Goal: Transaction & Acquisition: Purchase product/service

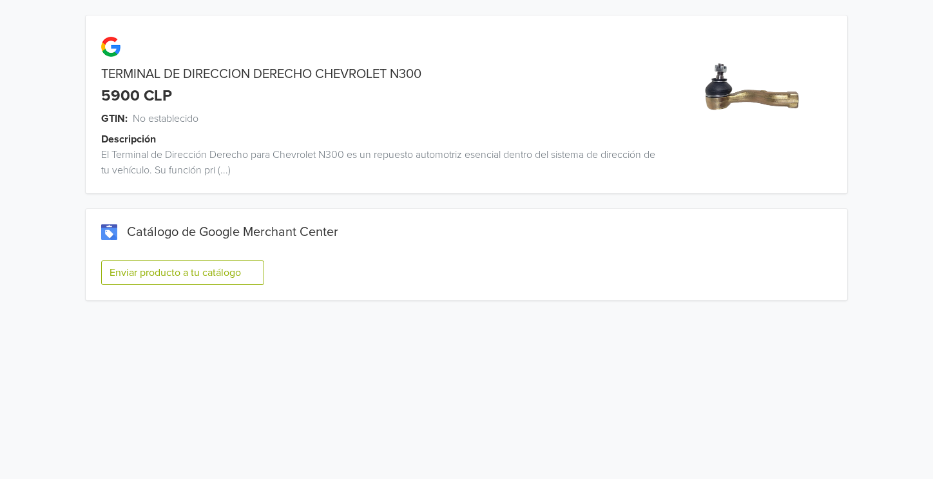
click at [148, 264] on button "Enviar producto a tu catálogo" at bounding box center [182, 272] width 163 height 24
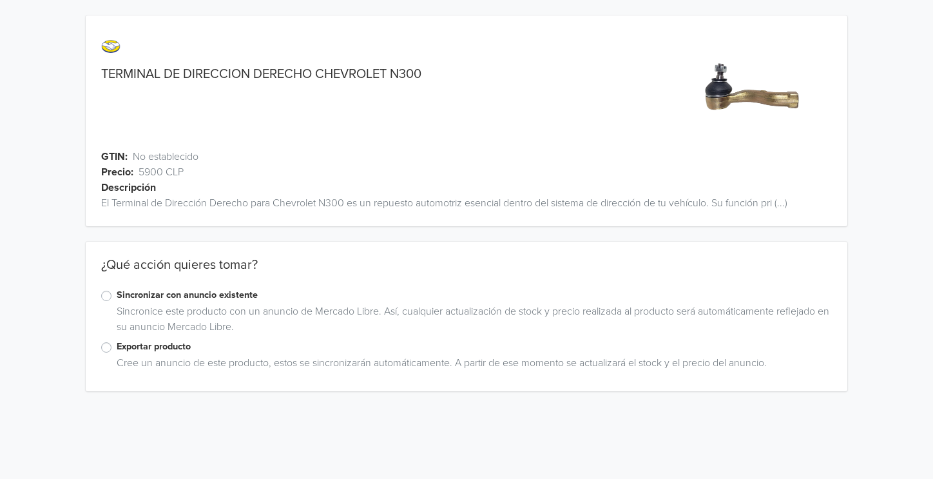
drag, startPoint x: 152, startPoint y: 341, endPoint x: 132, endPoint y: 348, distance: 21.0
click at [150, 341] on label "Exportar producto" at bounding box center [474, 346] width 715 height 14
drag, startPoint x: 99, startPoint y: 346, endPoint x: 115, endPoint y: 345, distance: 16.2
click at [102, 345] on div "Exportar producto Cree un anuncio de este producto, estos se sincronizarán auto…" at bounding box center [466, 357] width 761 height 36
click at [117, 345] on label "Exportar producto" at bounding box center [474, 346] width 715 height 14
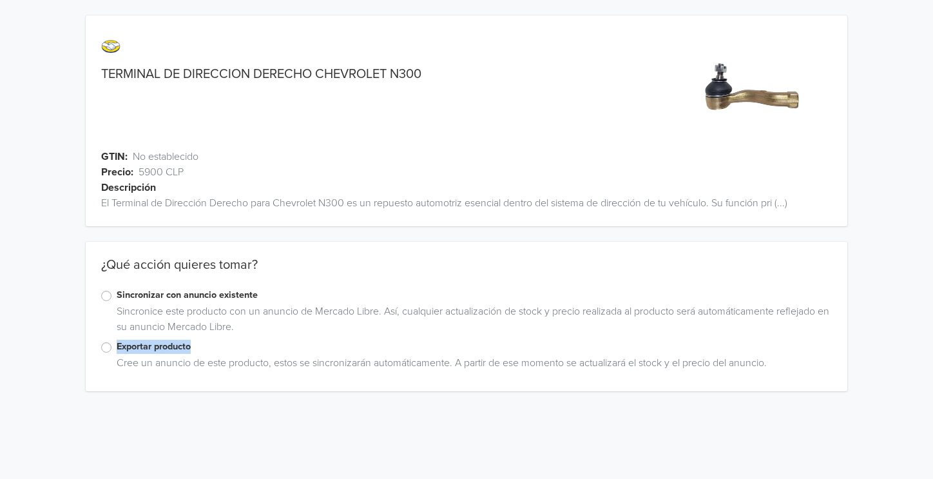
click at [0, 0] on input "Exportar producto" at bounding box center [0, 0] width 0 height 0
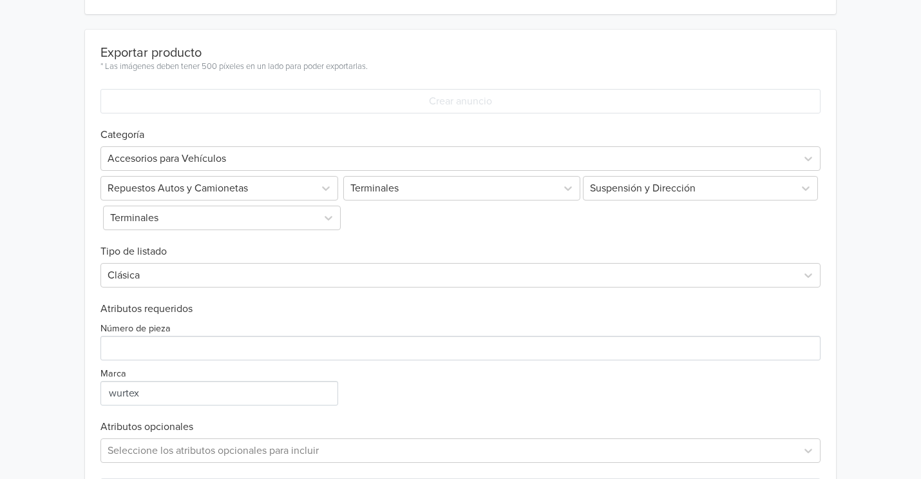
scroll to position [403, 0]
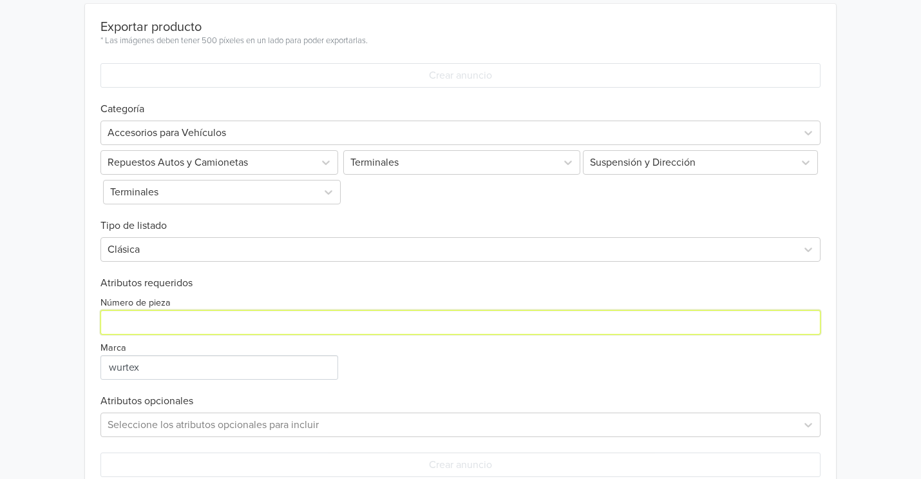
click at [259, 321] on input "Número de pieza" at bounding box center [460, 322] width 721 height 24
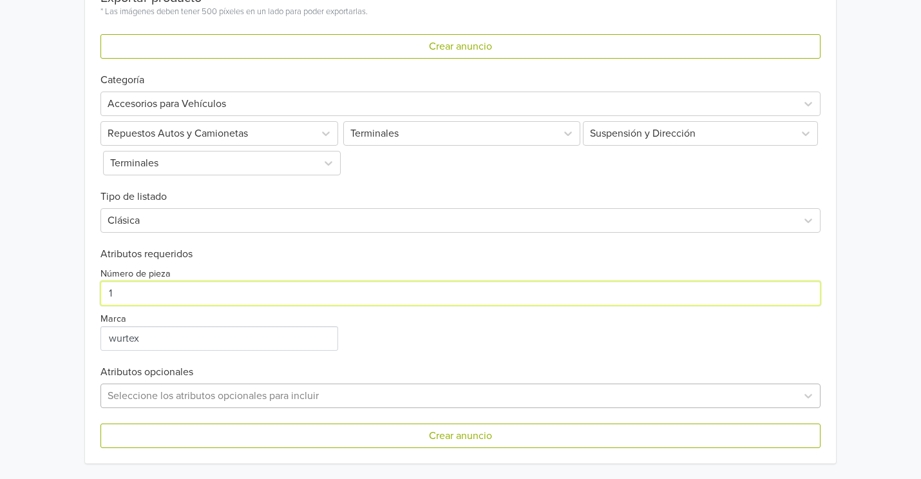
type input "1"
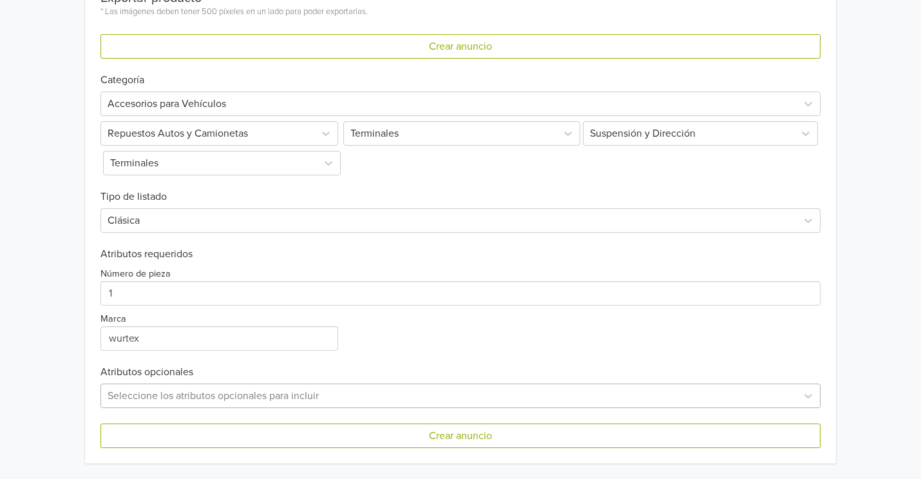
click at [233, 393] on div "Seleccione los atributos opcionales para incluir" at bounding box center [460, 395] width 721 height 24
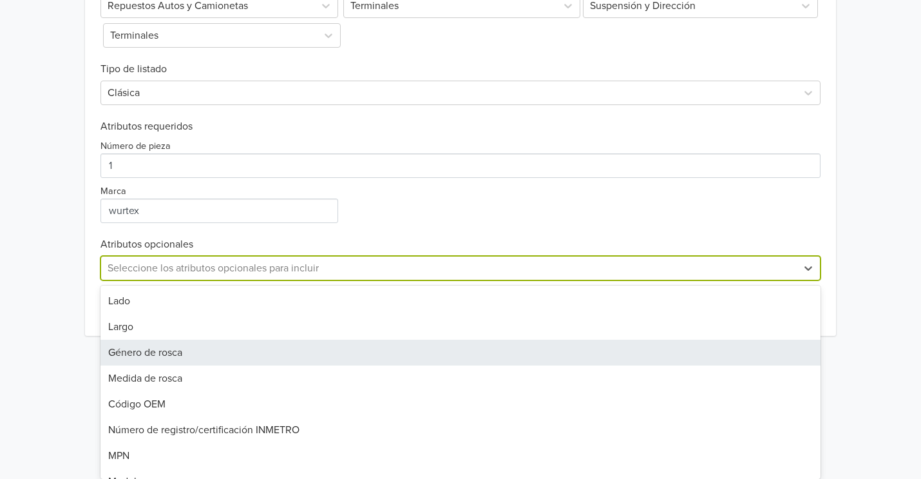
scroll to position [81, 0]
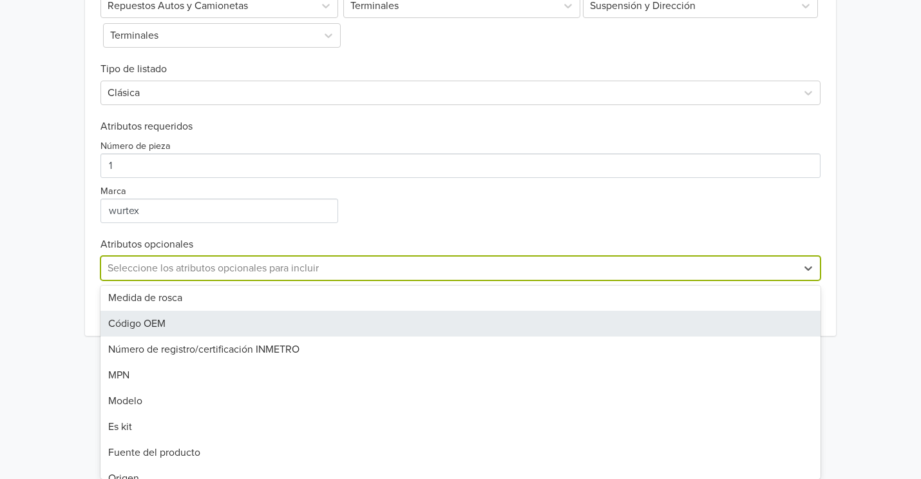
click at [216, 314] on div "Código OEM" at bounding box center [460, 323] width 721 height 26
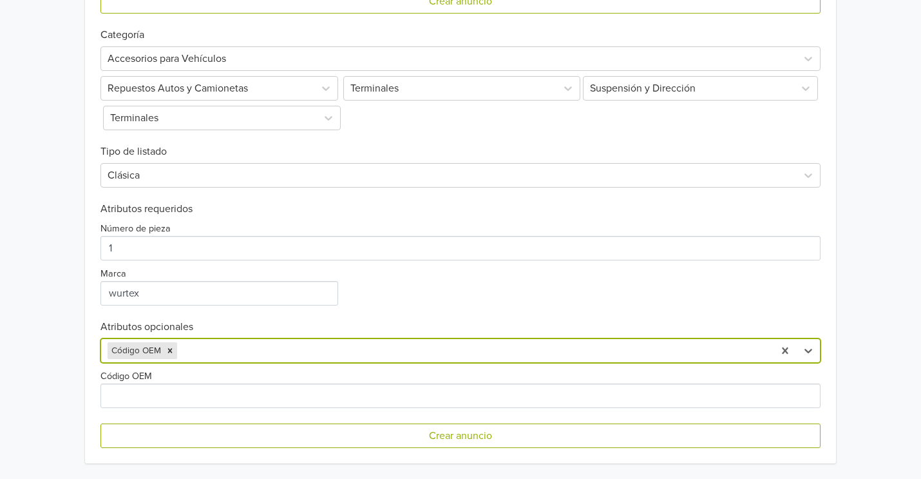
scroll to position [478, 0]
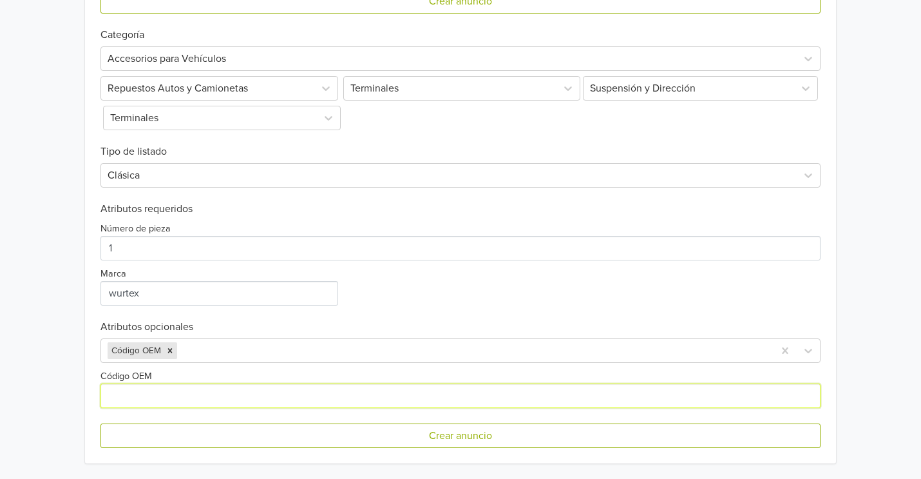
click at [182, 383] on input "Código OEM" at bounding box center [460, 395] width 721 height 24
type input "24510351"
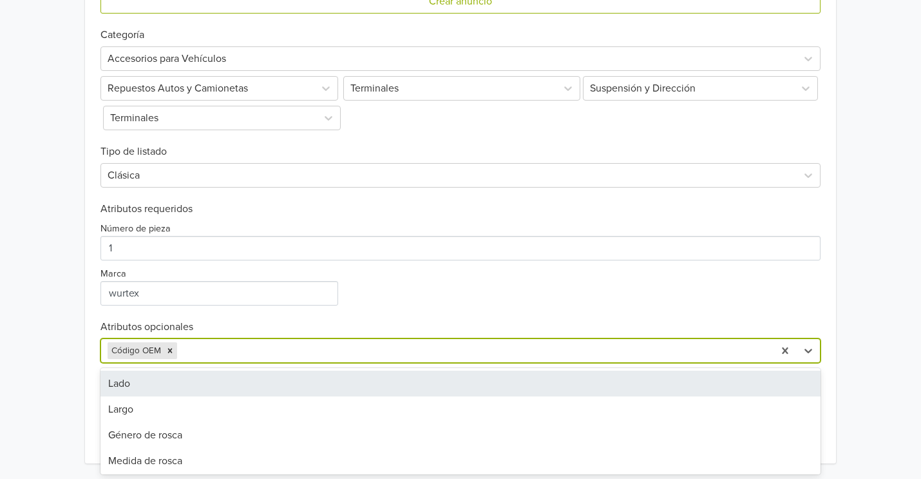
click at [256, 354] on div at bounding box center [474, 350] width 588 height 18
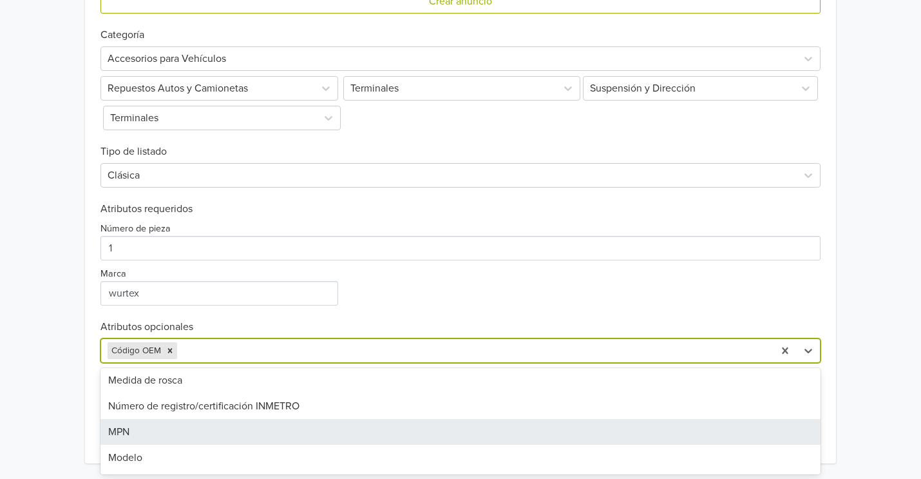
scroll to position [161, 0]
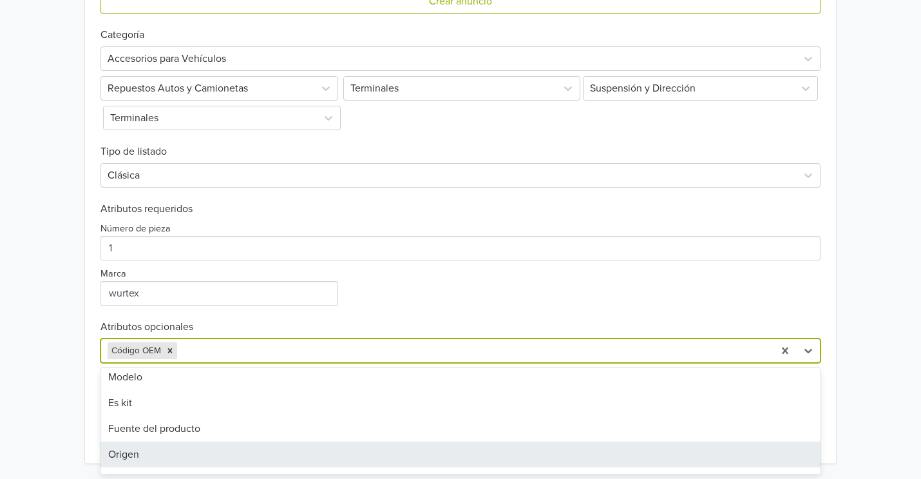
click at [176, 455] on div "Origen" at bounding box center [460, 454] width 721 height 26
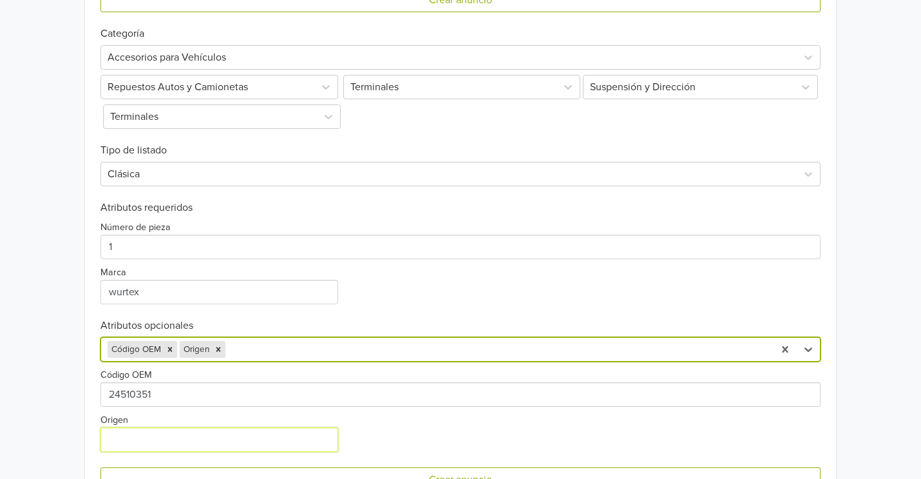
click at [142, 439] on input "Origen" at bounding box center [219, 439] width 238 height 24
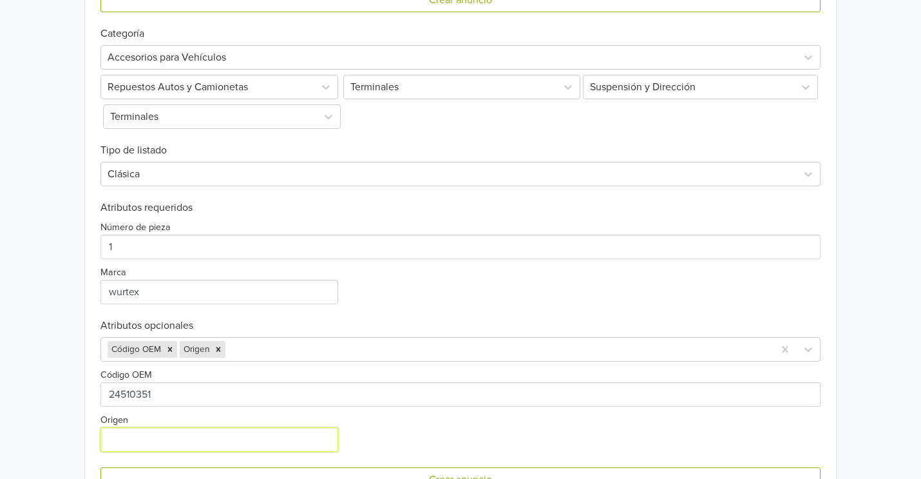
type input "CHINA"
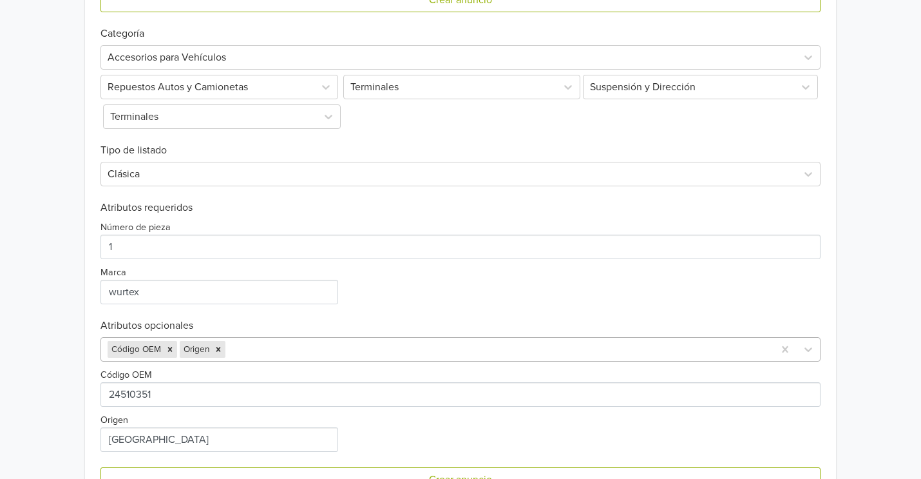
click at [256, 351] on div "Código OEM Origen" at bounding box center [460, 349] width 721 height 24
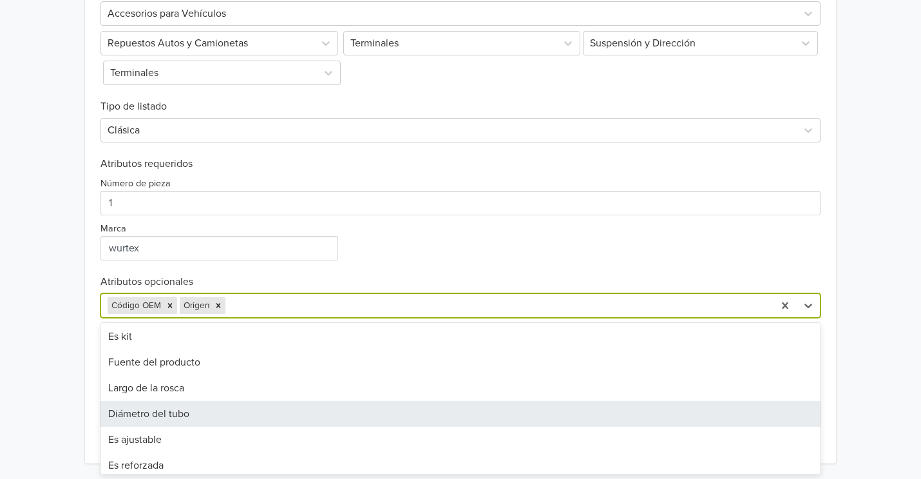
scroll to position [102, 0]
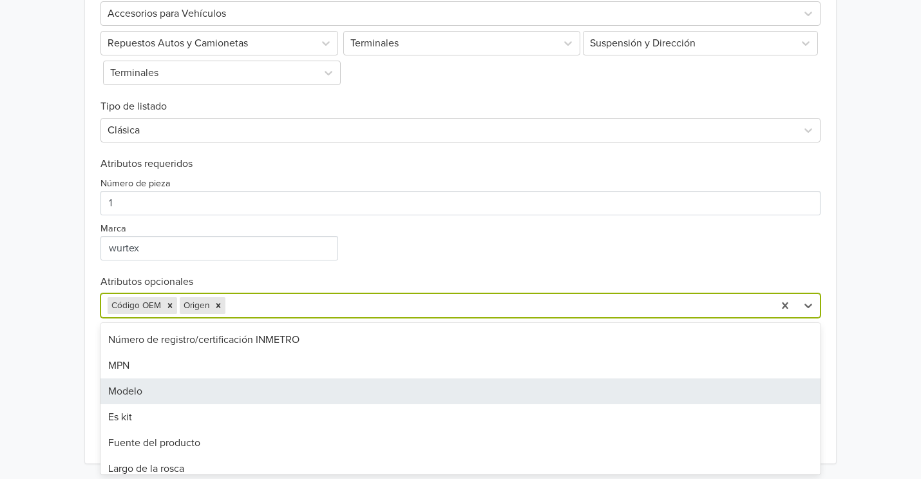
drag, startPoint x: 247, startPoint y: 375, endPoint x: 216, endPoint y: 390, distance: 33.7
click at [242, 393] on div "Lado Largo Género de rosca Medida de rosca Número de registro/certificación INM…" at bounding box center [460, 398] width 721 height 151
click at [169, 390] on div "Modelo" at bounding box center [460, 391] width 721 height 26
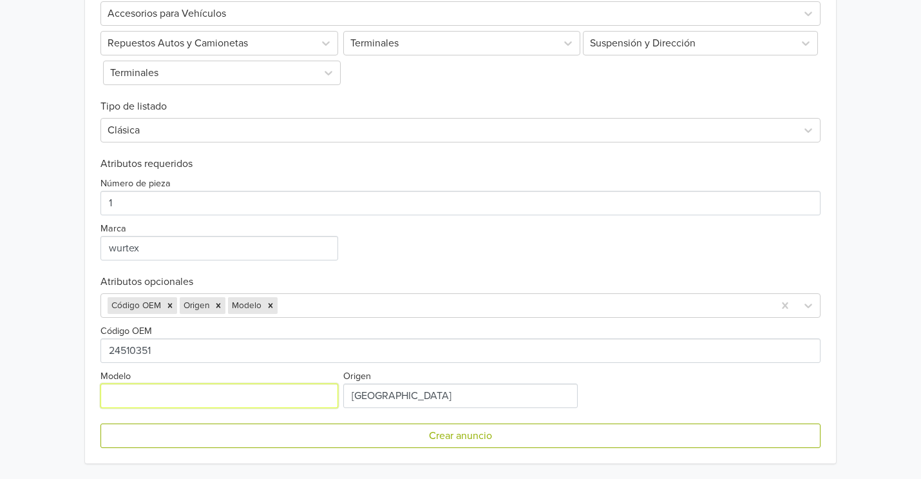
click at [211, 393] on input "Modelo" at bounding box center [219, 395] width 238 height 24
type input "CHEVROLET N300"
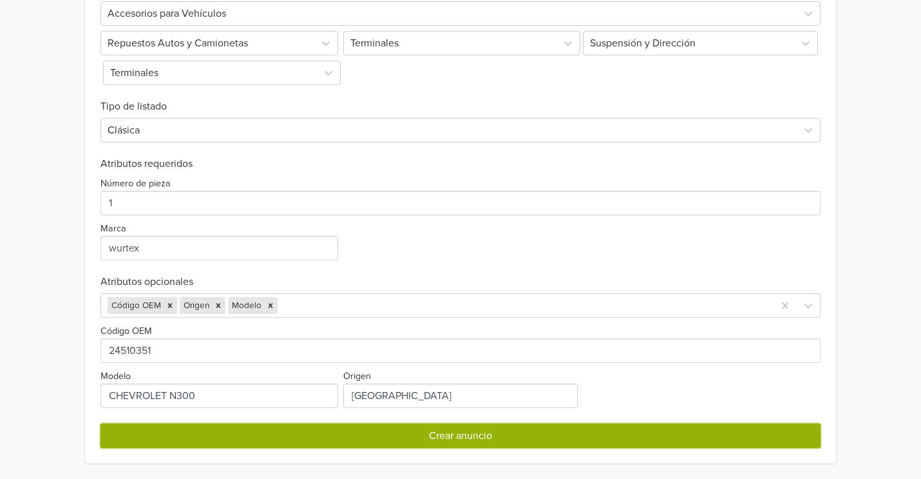
click at [433, 443] on button "Crear anuncio" at bounding box center [460, 435] width 721 height 24
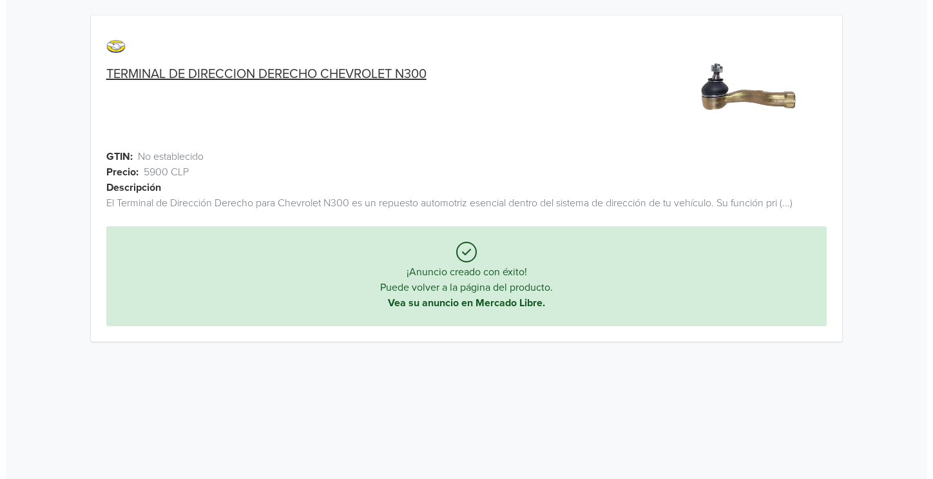
scroll to position [0, 0]
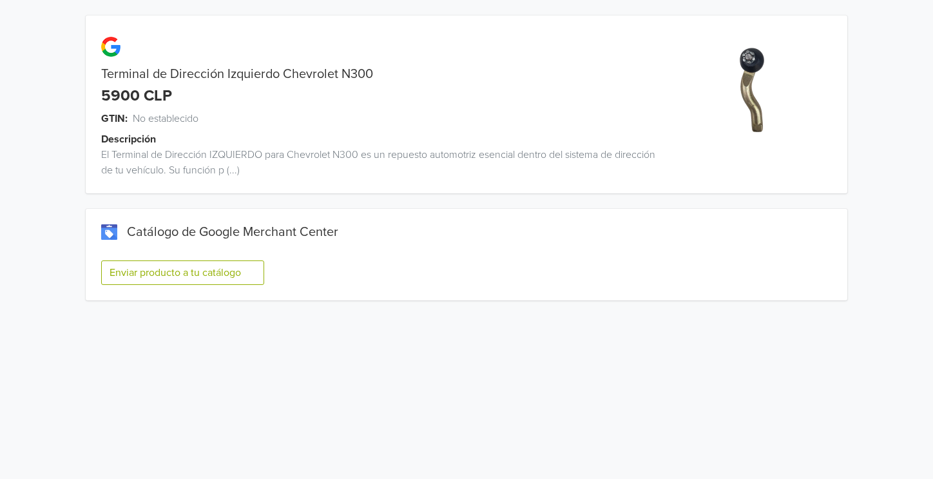
click at [163, 282] on button "Enviar producto a tu catálogo" at bounding box center [182, 272] width 163 height 24
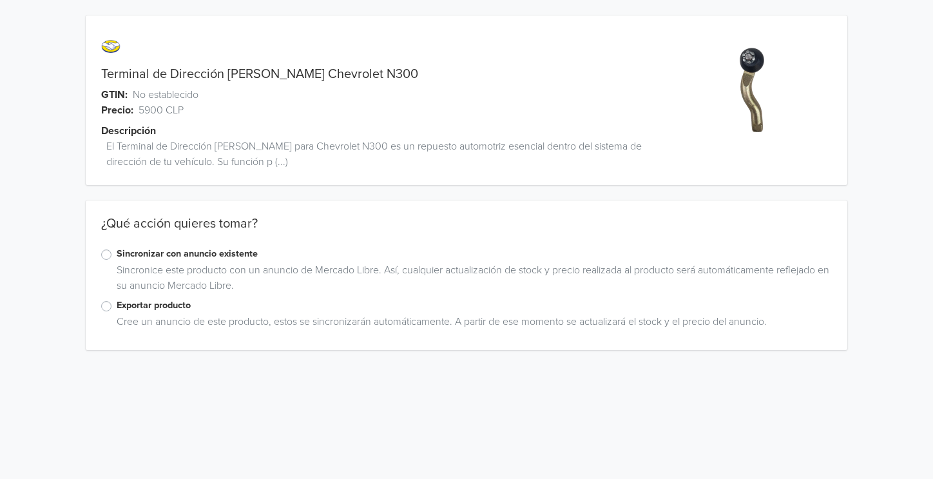
click at [117, 303] on label "Exportar producto" at bounding box center [474, 305] width 715 height 14
click at [0, 0] on input "Exportar producto" at bounding box center [0, 0] width 0 height 0
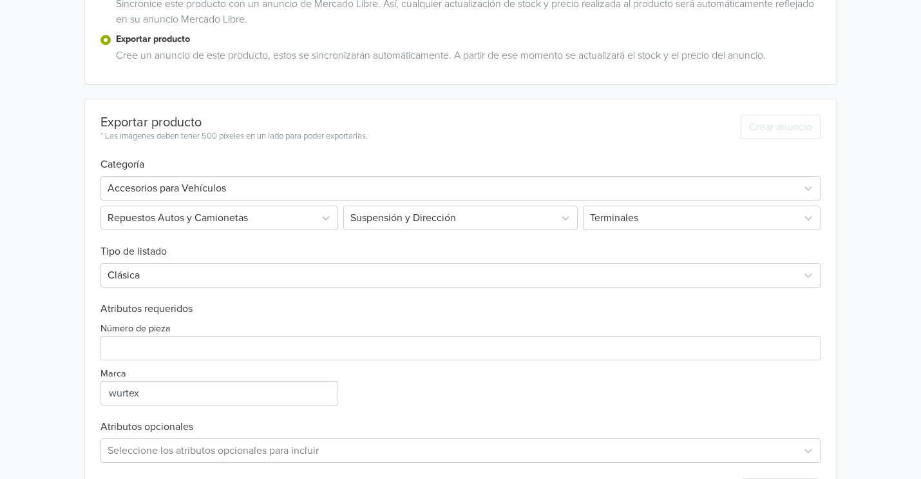
scroll to position [322, 0]
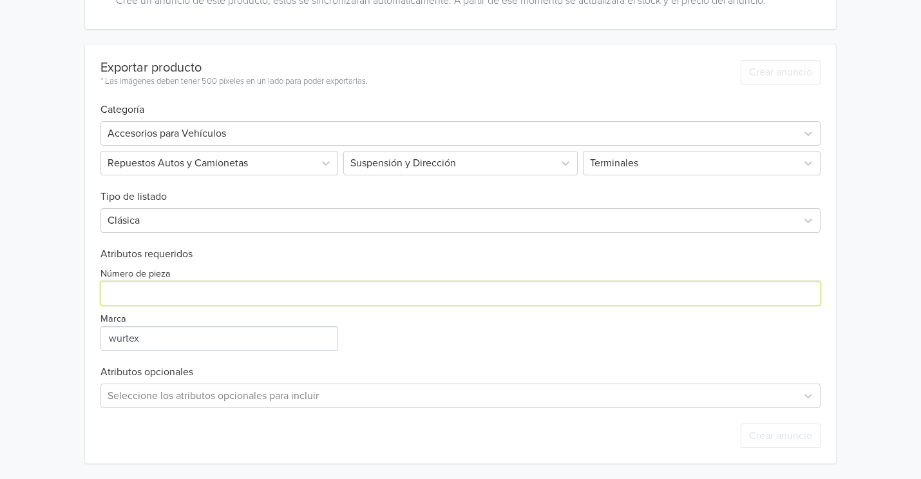
click at [191, 291] on input "Número de pieza" at bounding box center [460, 293] width 721 height 24
type input "1"
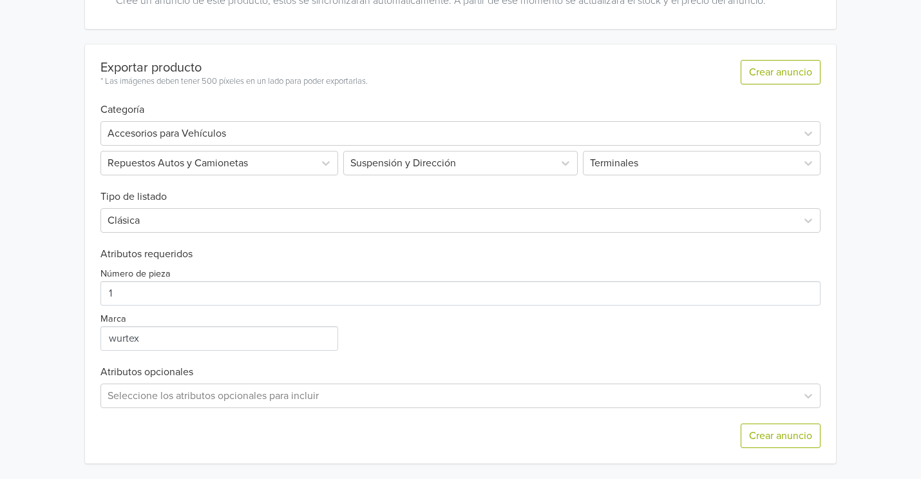
click at [229, 381] on div "Seleccione los atributos opcionales para incluir" at bounding box center [460, 393] width 721 height 30
click at [232, 396] on div "Seleccione los atributos opcionales para incluir" at bounding box center [460, 395] width 721 height 24
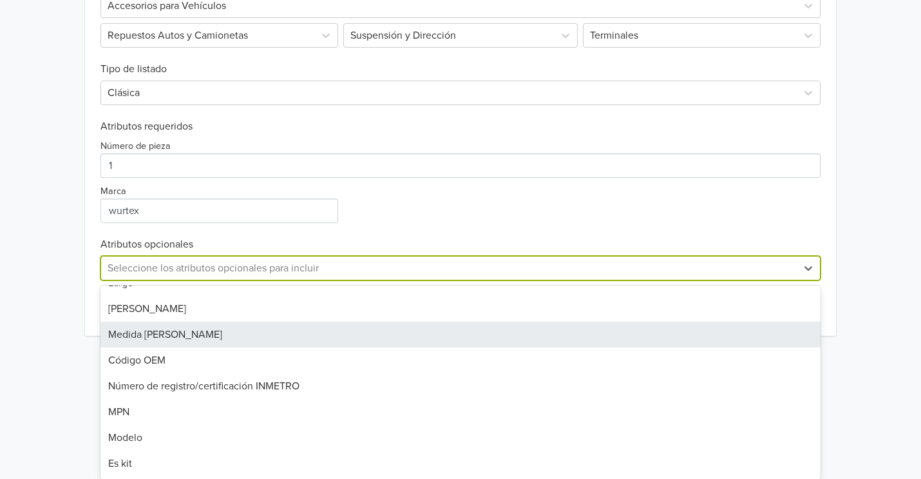
scroll to position [81, 0]
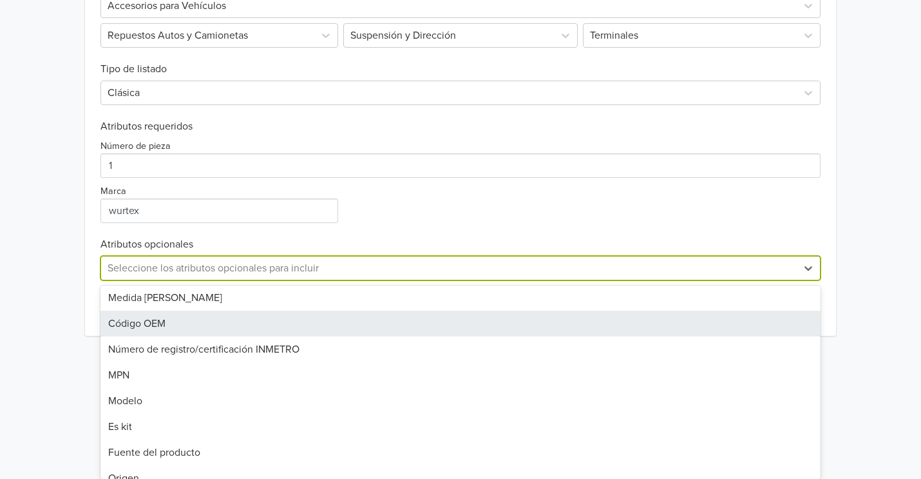
click at [202, 323] on div "Código OEM" at bounding box center [460, 323] width 721 height 26
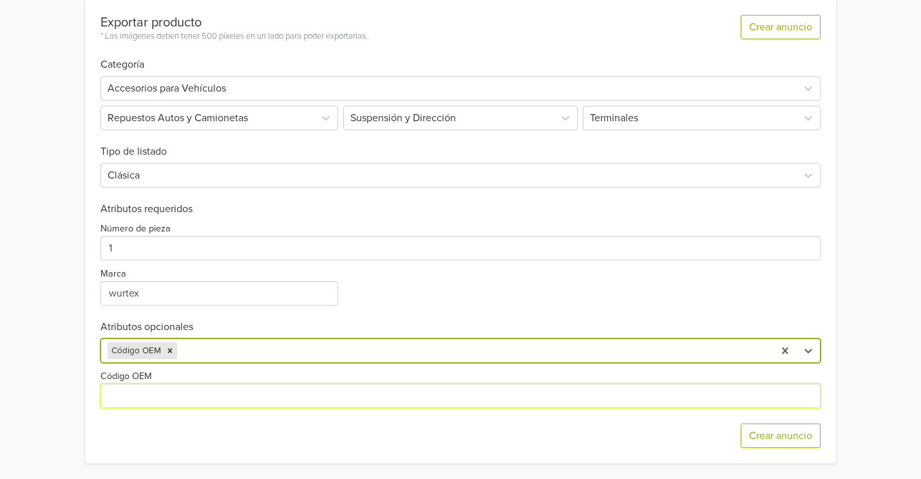
click at [211, 403] on input "Código OEM" at bounding box center [460, 395] width 721 height 24
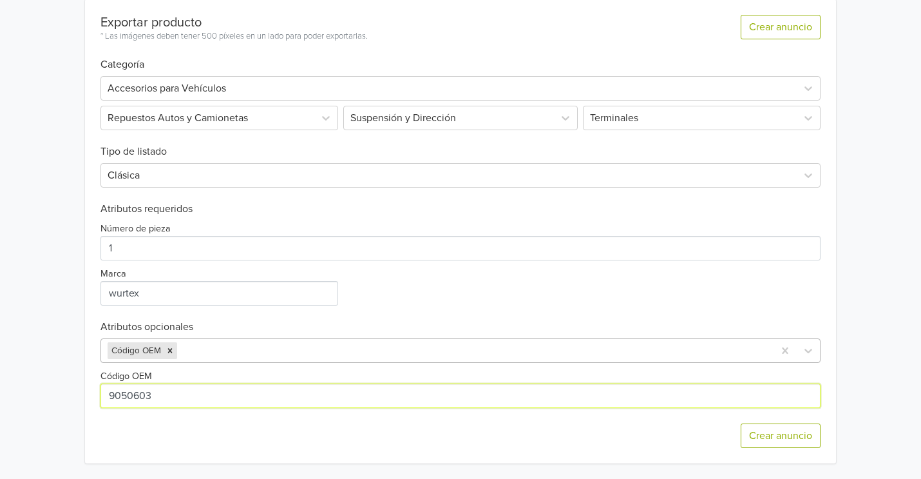
type input "9050603"
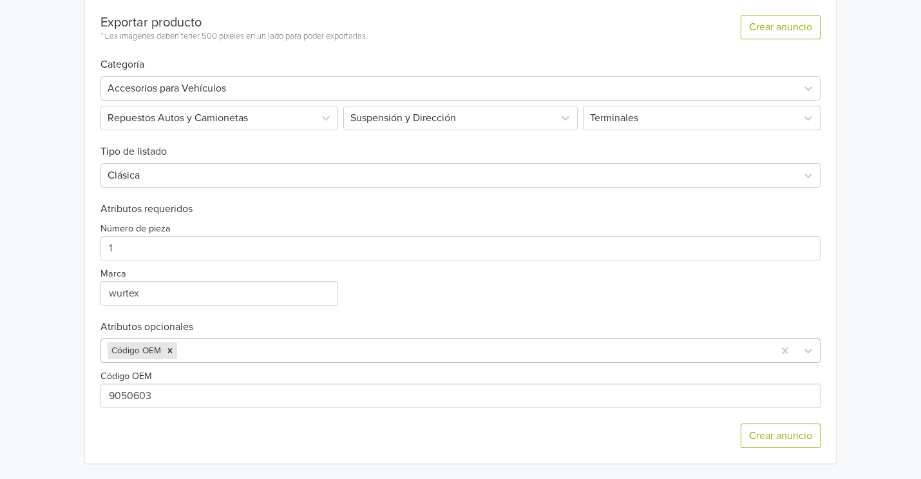
click at [370, 354] on div at bounding box center [474, 350] width 588 height 18
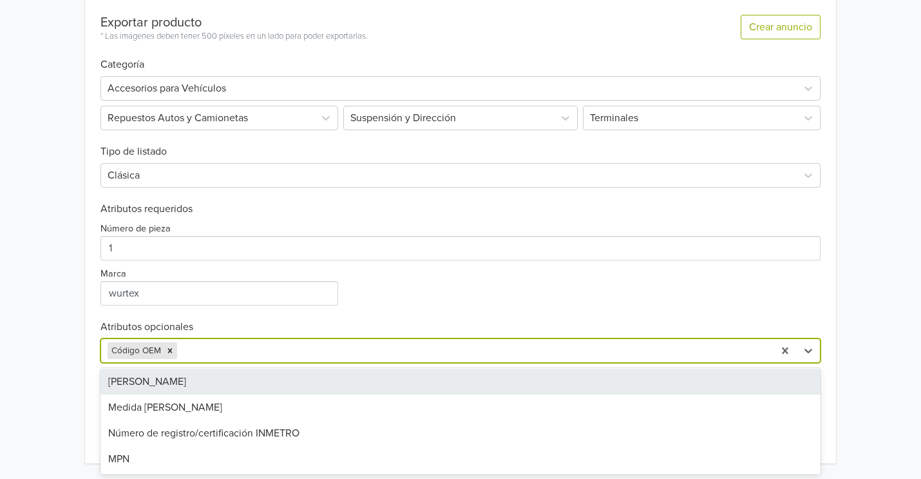
scroll to position [81, 0]
click at [225, 382] on div "Medida [PERSON_NAME]" at bounding box center [460, 380] width 721 height 26
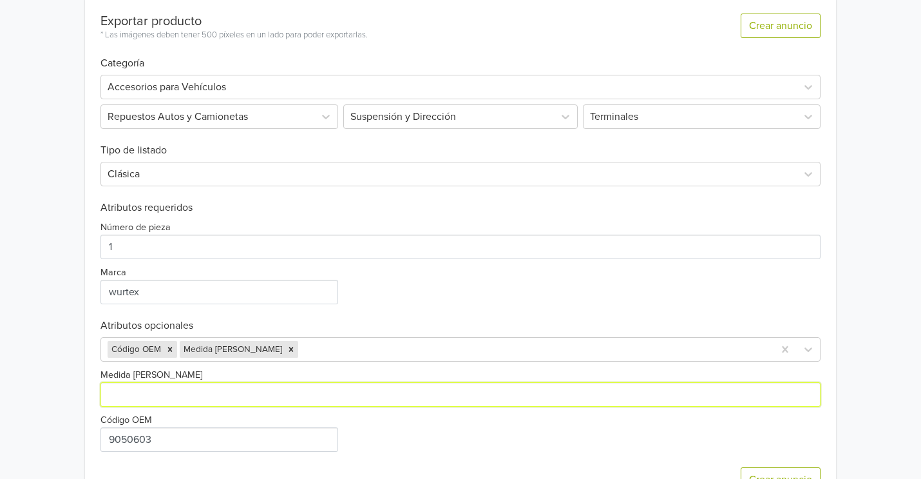
click at [237, 403] on input "Medida [PERSON_NAME]" at bounding box center [460, 394] width 721 height 24
type input "1.50"
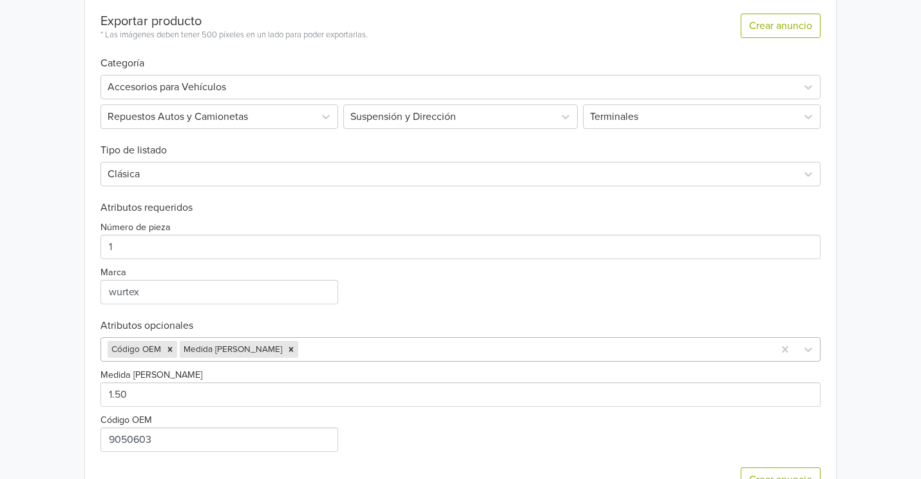
click at [316, 348] on div "Código OEM Medida [PERSON_NAME]" at bounding box center [460, 349] width 721 height 24
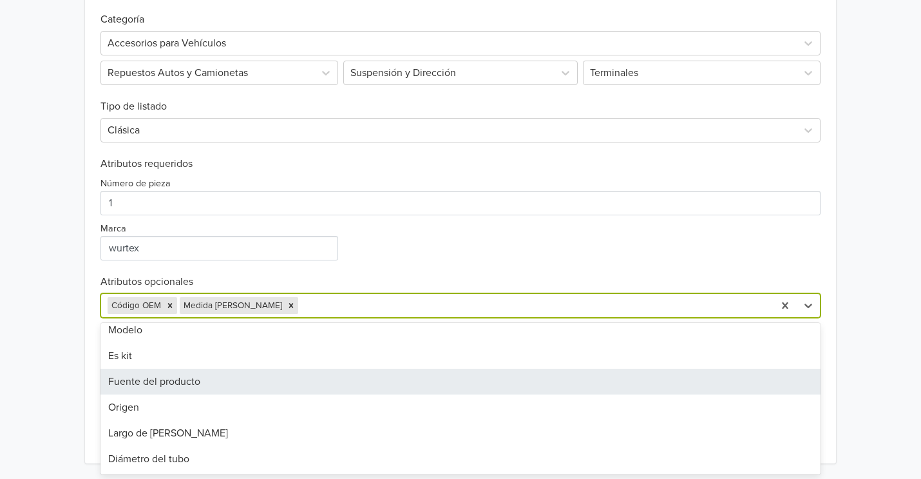
scroll to position [161, 0]
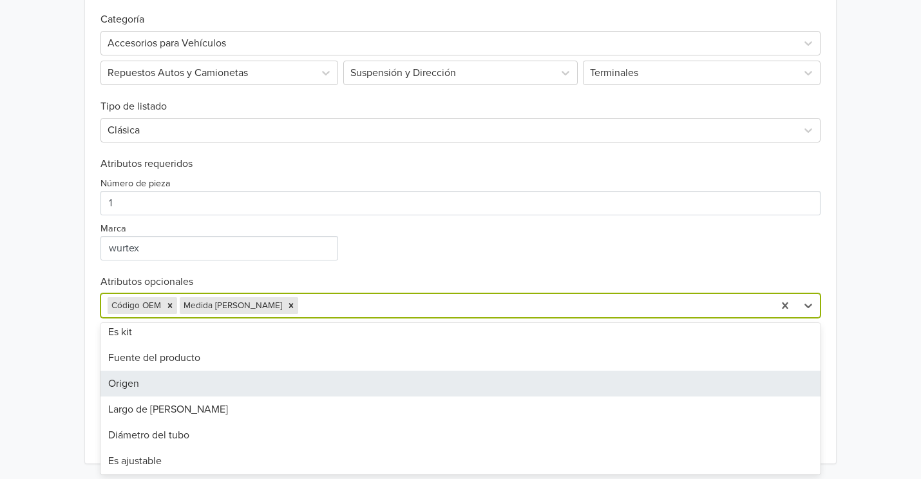
click at [227, 379] on div "Origen" at bounding box center [460, 383] width 721 height 26
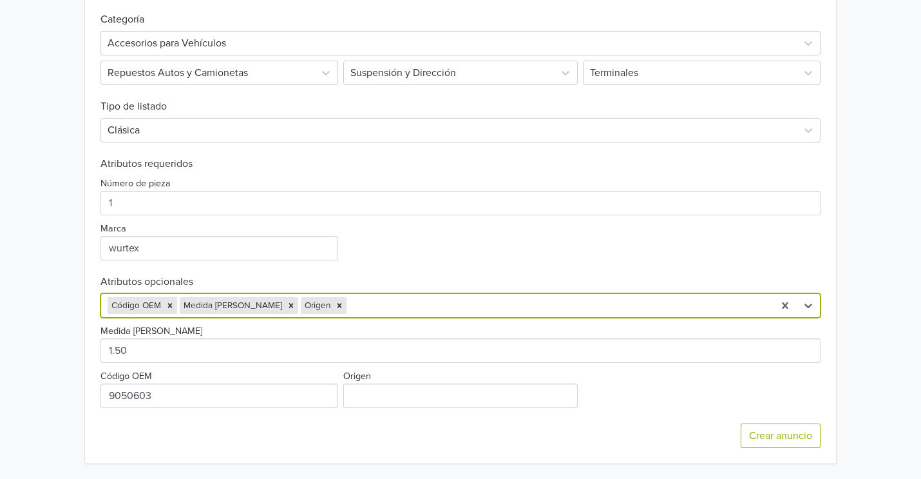
click at [372, 380] on div "Origen" at bounding box center [461, 388] width 240 height 40
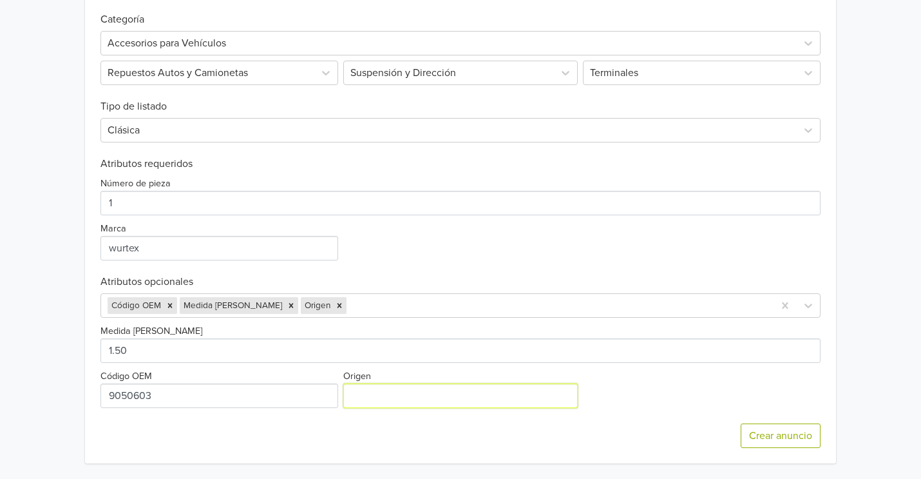
click at [374, 394] on input "Origen" at bounding box center [460, 395] width 235 height 24
type input "[GEOGRAPHIC_DATA]"
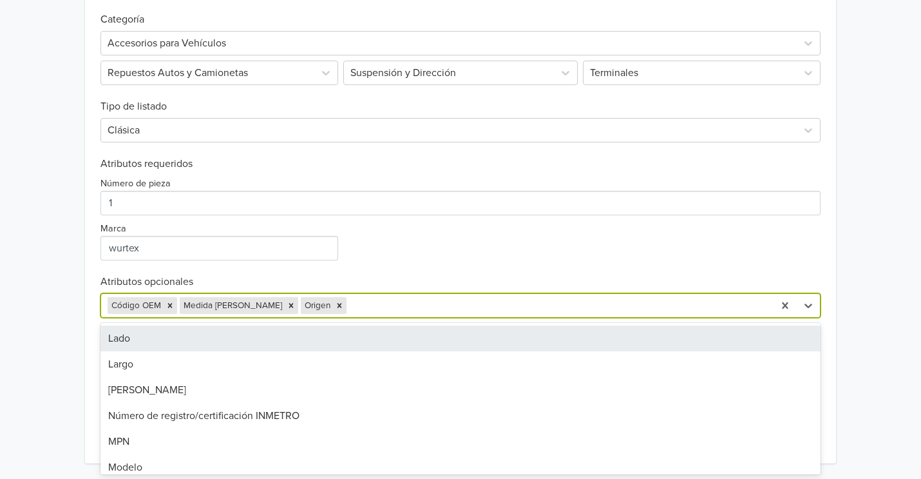
click at [408, 307] on div at bounding box center [558, 305] width 419 height 18
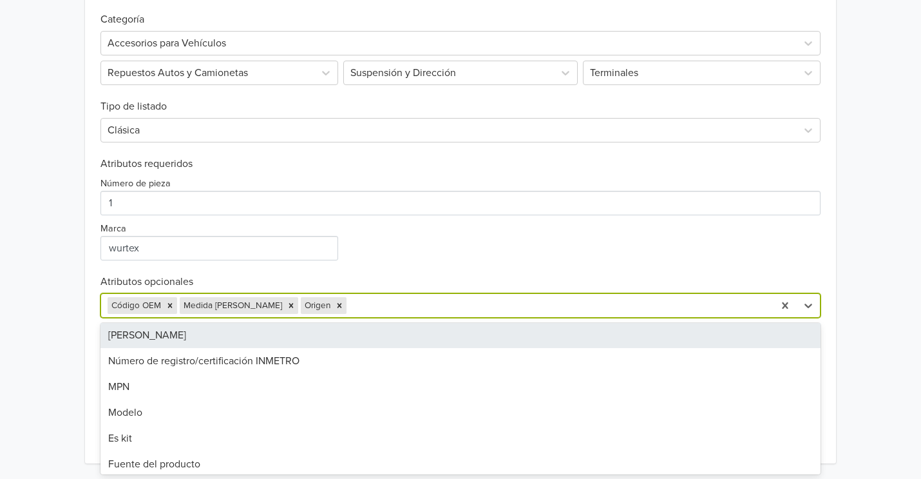
scroll to position [81, 0]
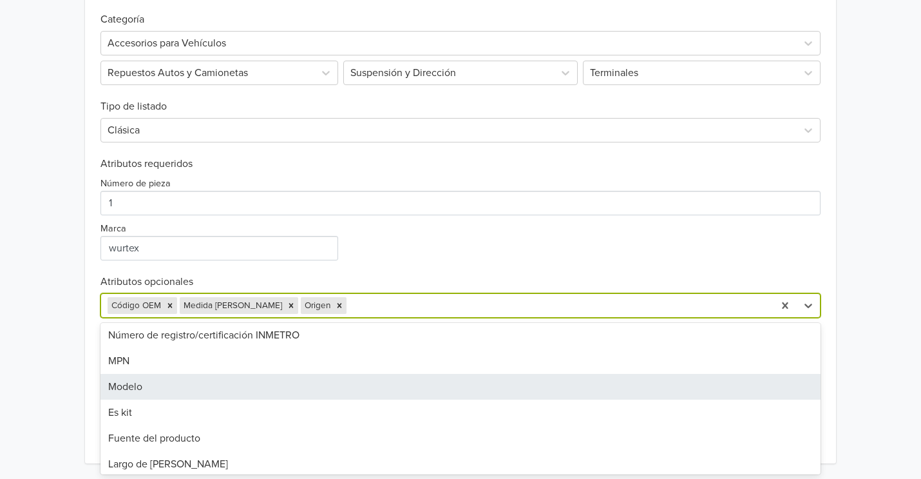
click at [243, 385] on div "Modelo" at bounding box center [460, 387] width 721 height 26
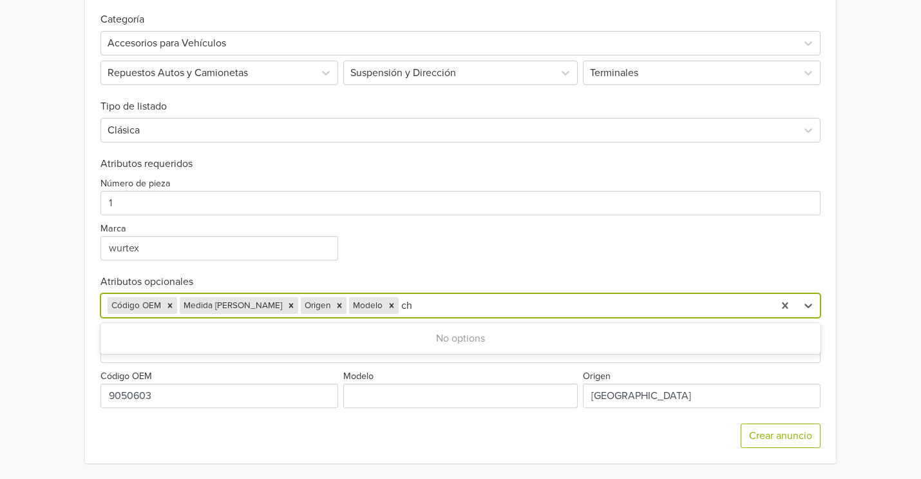
type input "c"
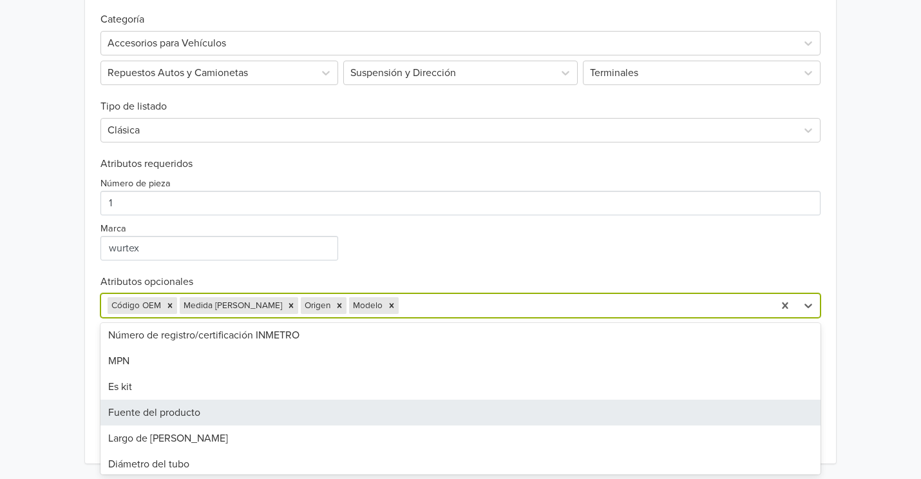
click at [65, 256] on div "Terminal de Dirección [PERSON_NAME] Chevrolet N300 GTIN: No establecido Precio:…" at bounding box center [461, 34] width 902 height 890
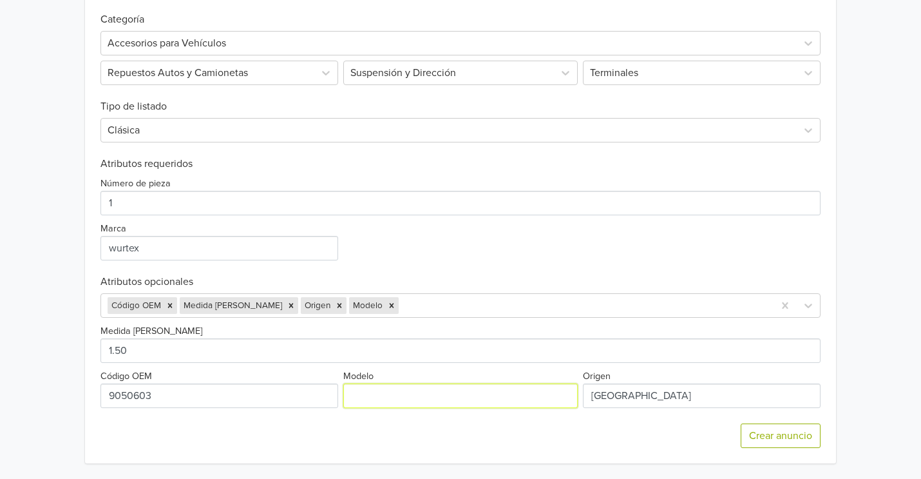
click at [415, 388] on input "Modelo" at bounding box center [460, 395] width 235 height 24
type input "CHEVROLET N300"
click at [401, 297] on div at bounding box center [584, 305] width 367 height 18
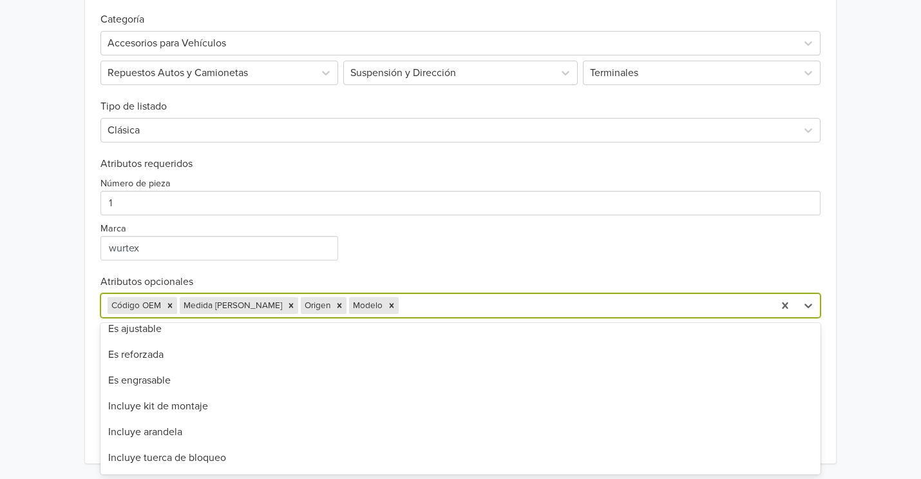
scroll to position [292, 0]
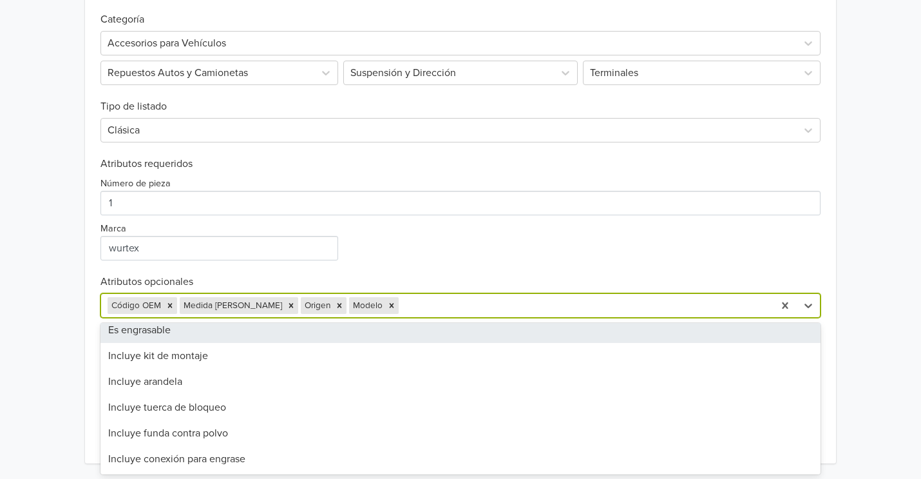
click at [55, 242] on div "Terminal de Dirección [PERSON_NAME] Chevrolet N300 GTIN: No establecido Precio:…" at bounding box center [461, 34] width 902 height 890
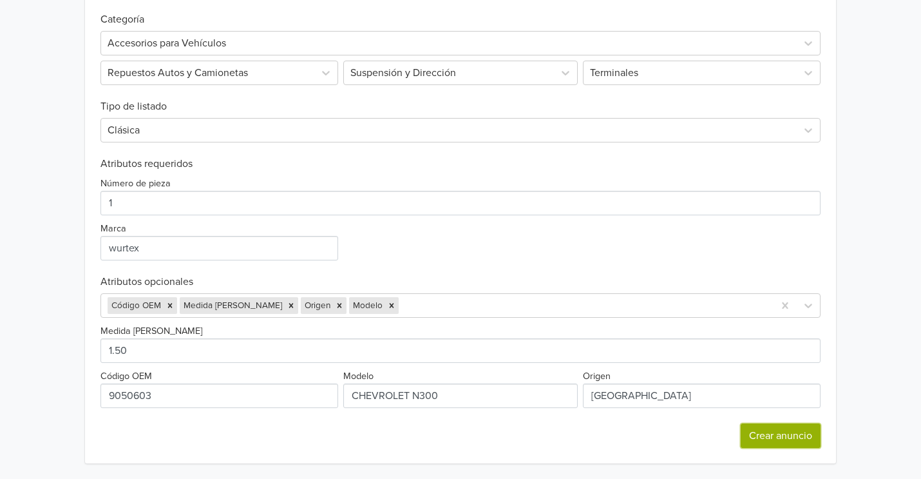
click at [797, 443] on button "Crear anuncio" at bounding box center [781, 435] width 80 height 24
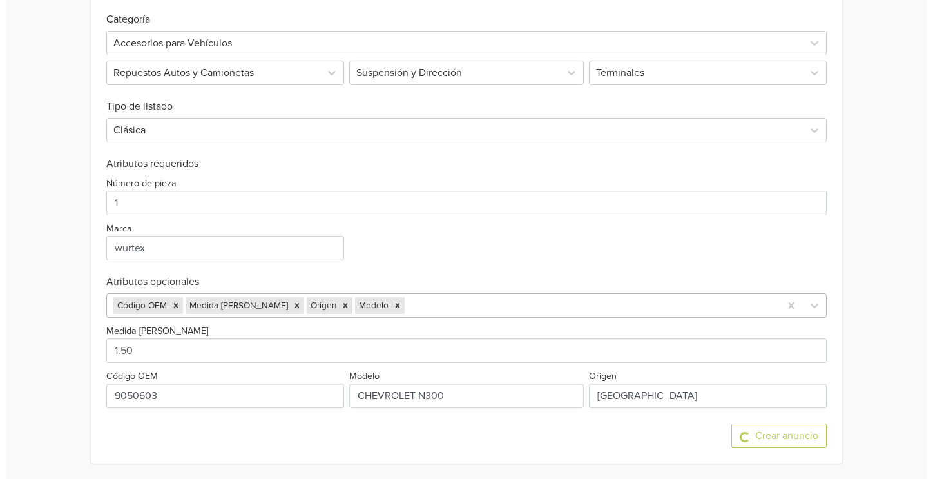
scroll to position [0, 0]
